Goal: Transaction & Acquisition: Purchase product/service

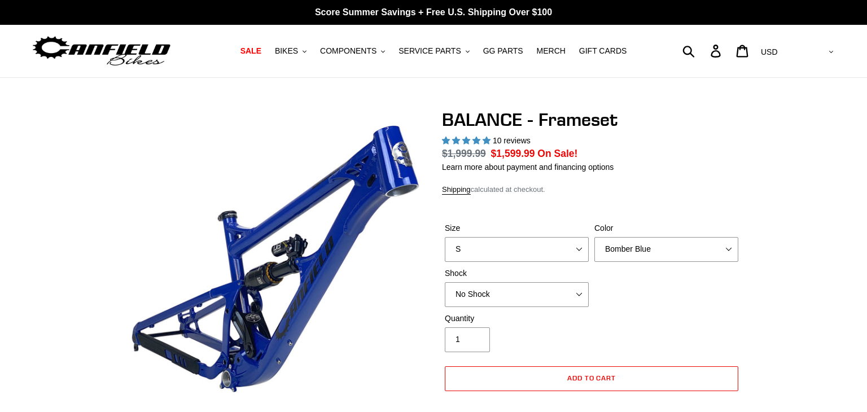
select select "highest-rating"
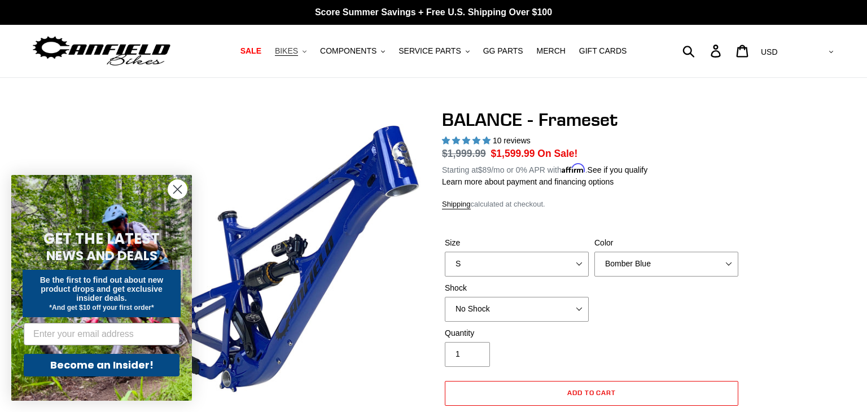
click at [298, 49] on span "BIKES" at bounding box center [286, 51] width 23 height 10
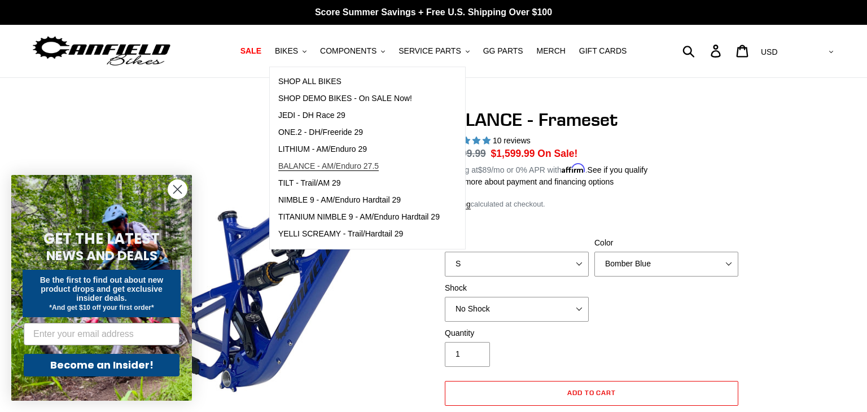
click at [339, 168] on span "BALANCE - AM/Enduro 27.5" at bounding box center [328, 166] width 100 height 10
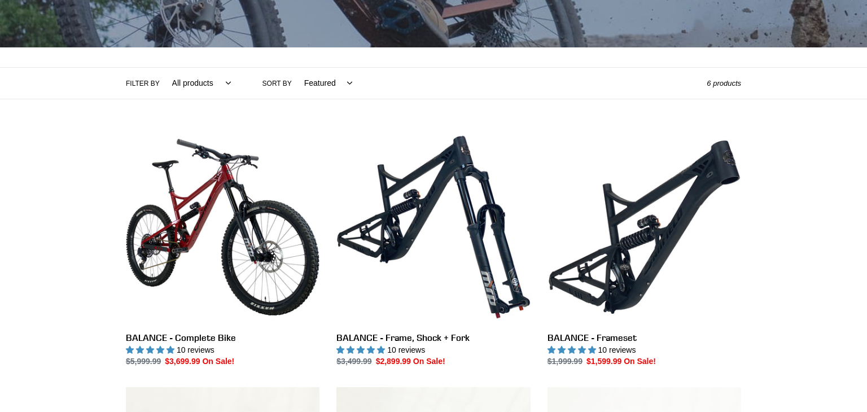
scroll to position [200, 0]
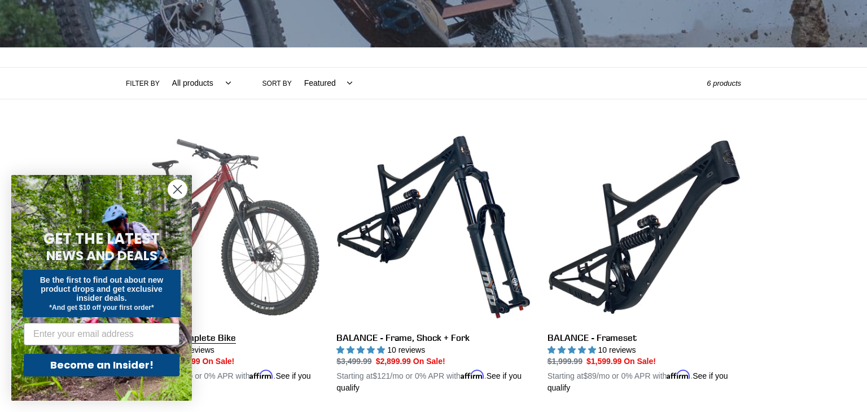
click at [220, 330] on link "BALANCE - Complete Bike" at bounding box center [223, 262] width 194 height 264
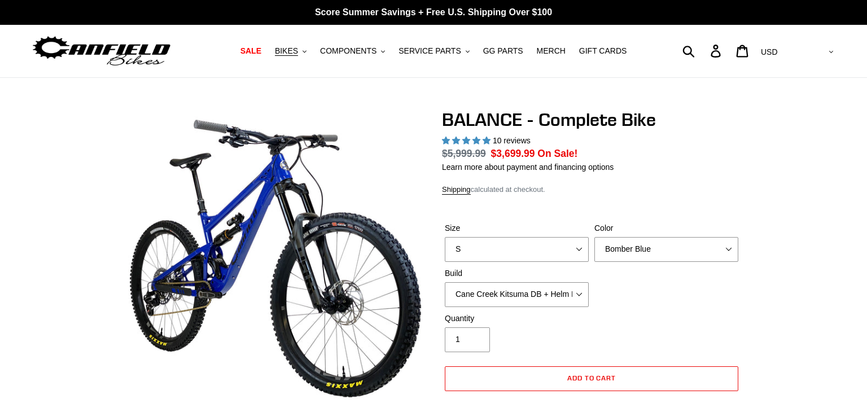
select select "highest-rating"
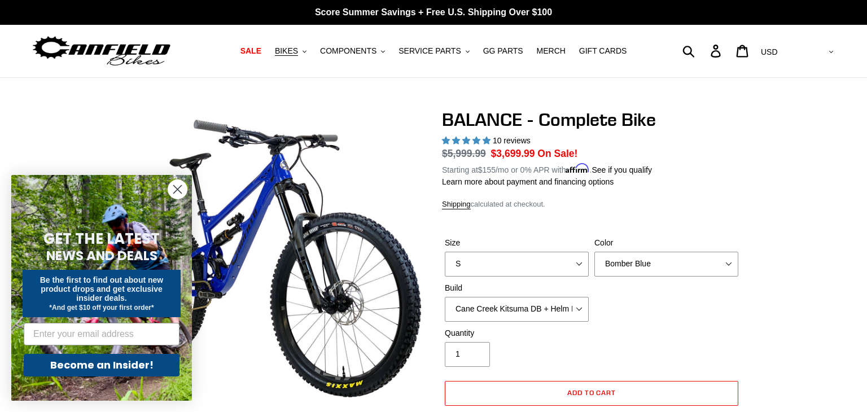
click at [176, 186] on icon "Close dialog" at bounding box center [178, 190] width 8 height 8
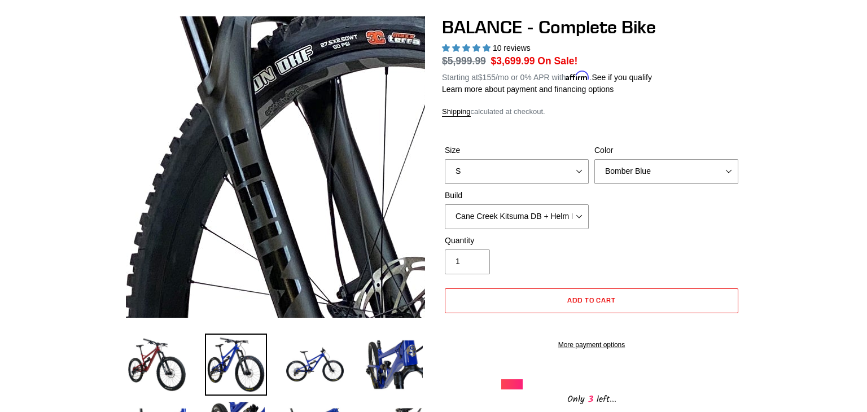
scroll to position [94, 0]
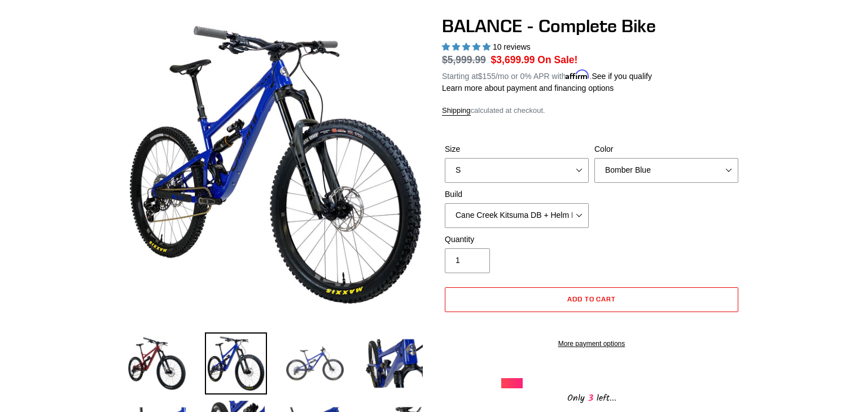
click at [316, 360] on img at bounding box center [315, 363] width 62 height 62
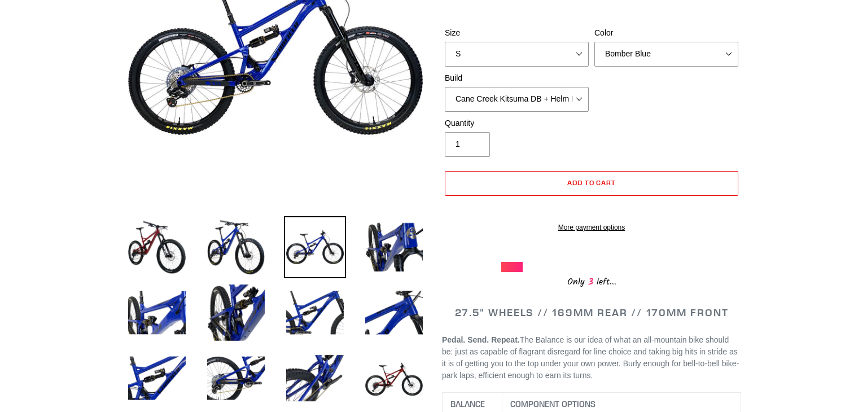
scroll to position [211, 0]
click at [397, 387] on img at bounding box center [394, 378] width 62 height 62
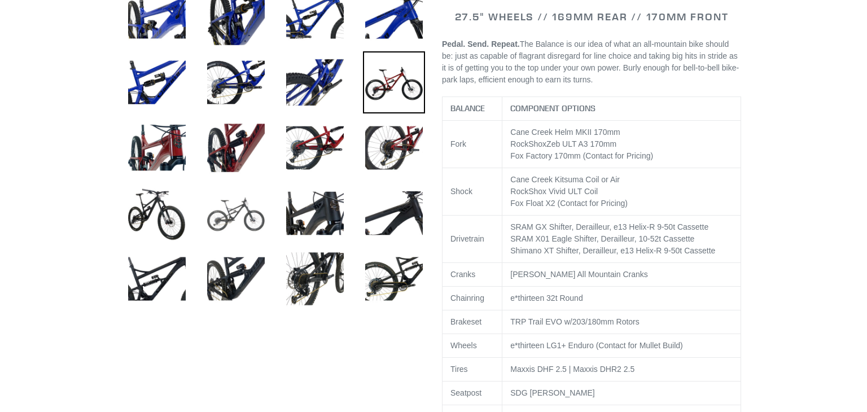
scroll to position [508, 0]
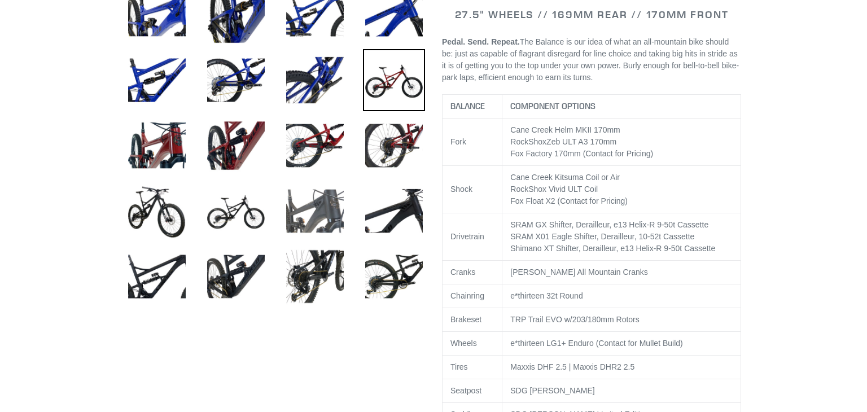
click at [315, 202] on img at bounding box center [315, 211] width 62 height 62
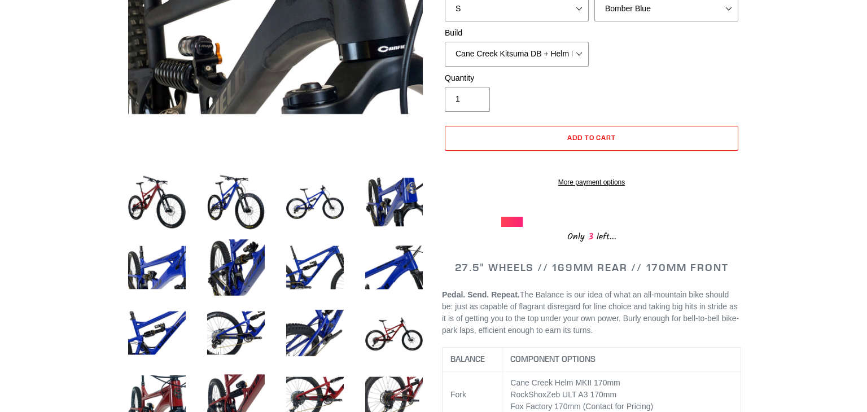
scroll to position [262, 0]
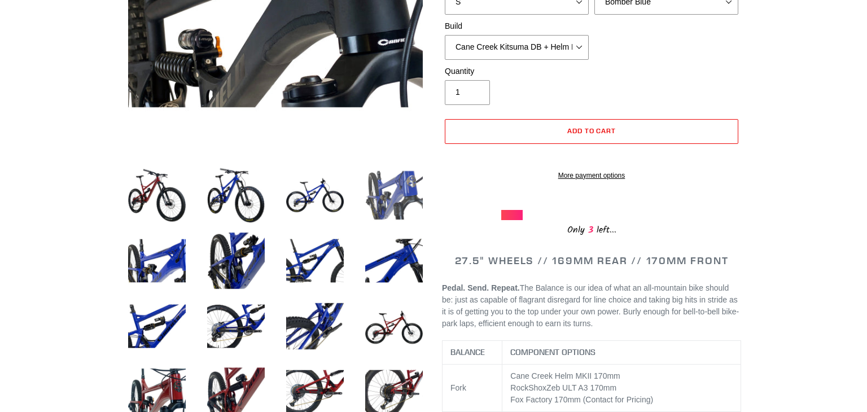
click at [393, 203] on img at bounding box center [394, 195] width 62 height 62
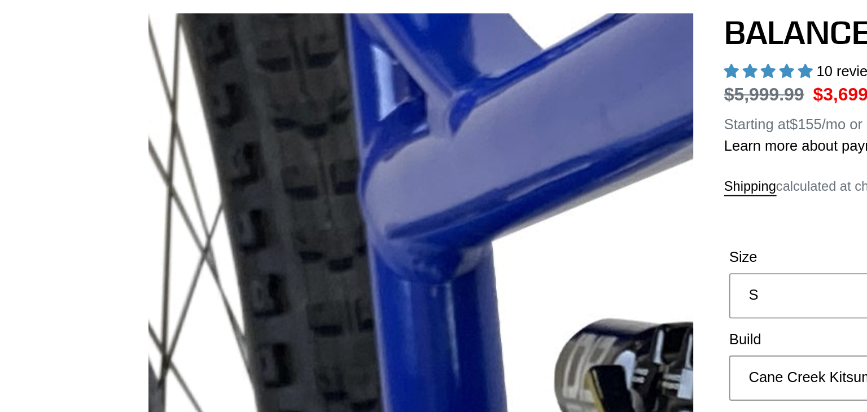
scroll to position [71, 0]
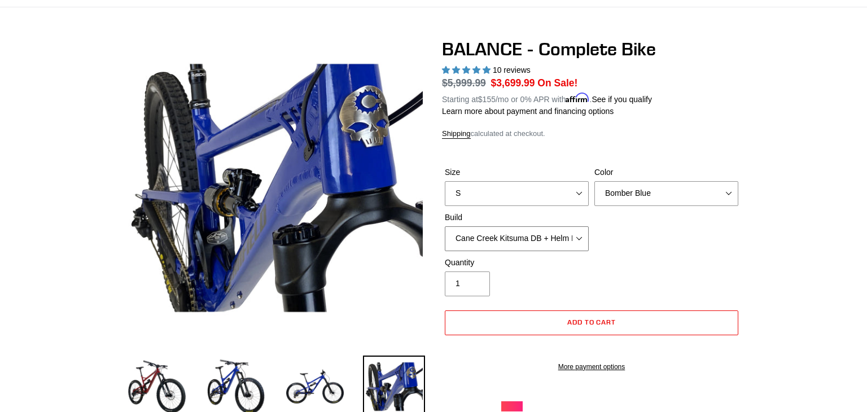
click at [528, 238] on select "Cane Creek Kitsuma DB + Helm MKII + SRAM GX Cane Creek Kitsuma DB + Helm MKII +…" at bounding box center [517, 238] width 144 height 25
select select "RockShox Vivid ULT + Zeb ULT + SRAM GX"
click at [445, 226] on select "Cane Creek Kitsuma DB + Helm MKII + SRAM GX Cane Creek Kitsuma DB + Helm MKII +…" at bounding box center [517, 238] width 144 height 25
click at [493, 233] on select "Cane Creek Kitsuma DB + Helm MKII + SRAM GX Cane Creek Kitsuma DB + Helm MKII +…" at bounding box center [517, 238] width 144 height 25
click at [246, 392] on img at bounding box center [236, 387] width 62 height 62
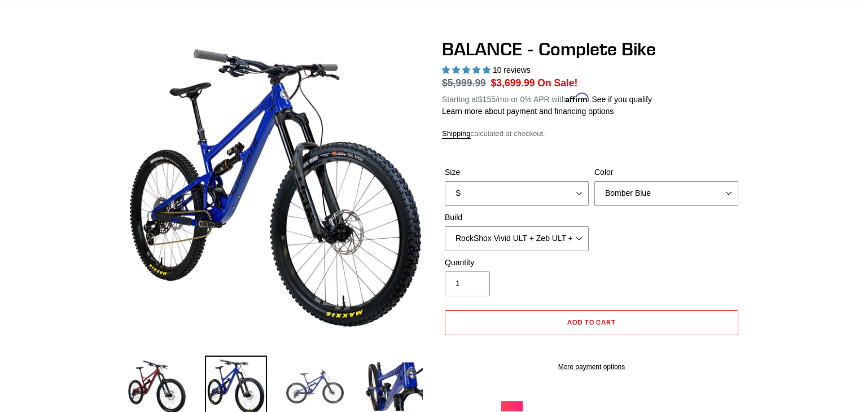
click at [296, 382] on img at bounding box center [315, 387] width 62 height 62
